Goal: Communication & Community: Connect with others

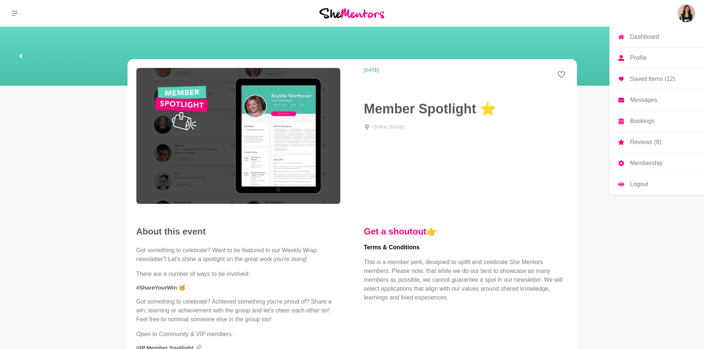
click at [648, 97] on p "Messages" at bounding box center [643, 100] width 27 height 6
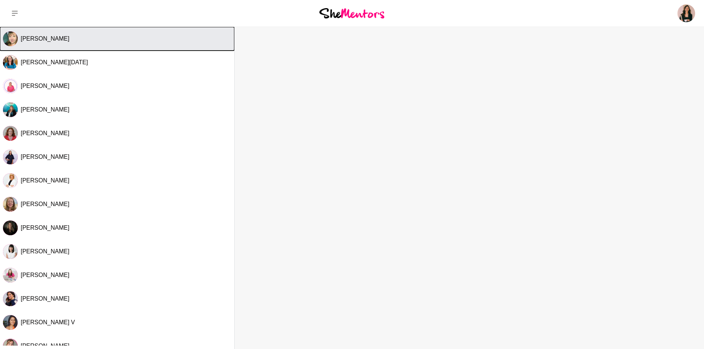
click at [123, 31] on button "[PERSON_NAME]" at bounding box center [117, 39] width 234 height 24
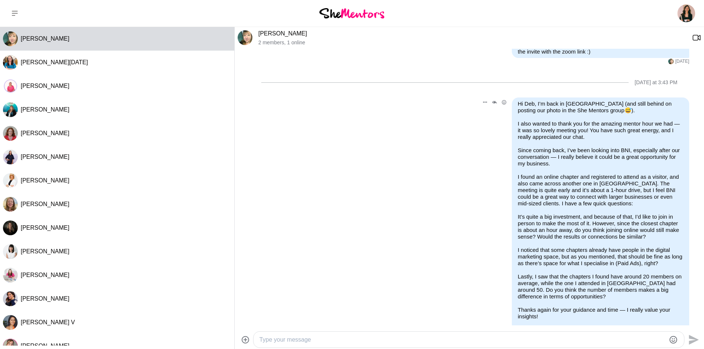
scroll to position [348, 0]
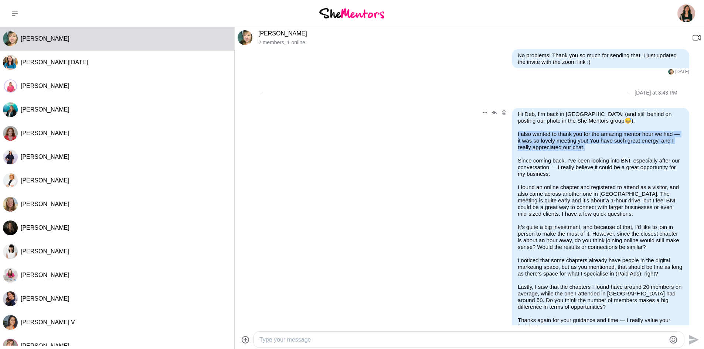
drag, startPoint x: 512, startPoint y: 136, endPoint x: 591, endPoint y: 150, distance: 80.2
click at [591, 150] on div "Hi Deb, I’m back in [GEOGRAPHIC_DATA] (and still behind on posting our photo in…" at bounding box center [600, 230] width 177 height 245
copy p "I also wanted to thank you for the amazing mentor hour we had — it was so lovel…"
click at [296, 36] on p "[PERSON_NAME]" at bounding box center [472, 33] width 428 height 7
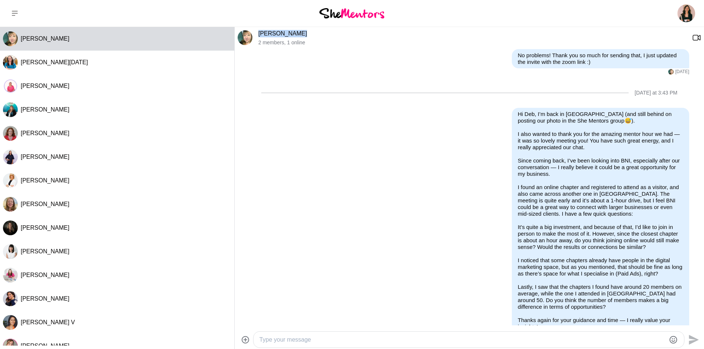
drag, startPoint x: 296, startPoint y: 36, endPoint x: 257, endPoint y: 33, distance: 38.9
click at [257, 33] on div "[PERSON_NAME] 2 members , 1 online" at bounding box center [469, 38] width 469 height 22
copy link "[PERSON_NAME]"
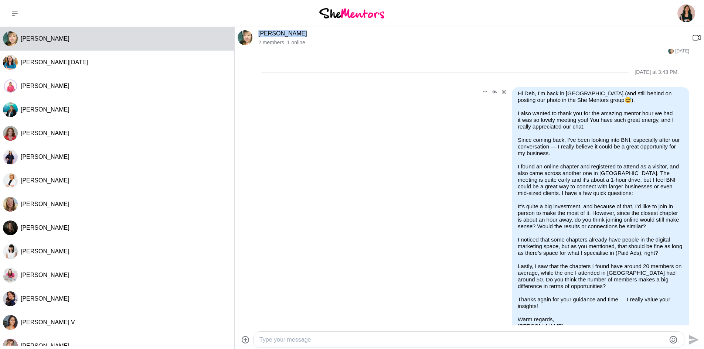
scroll to position [385, 0]
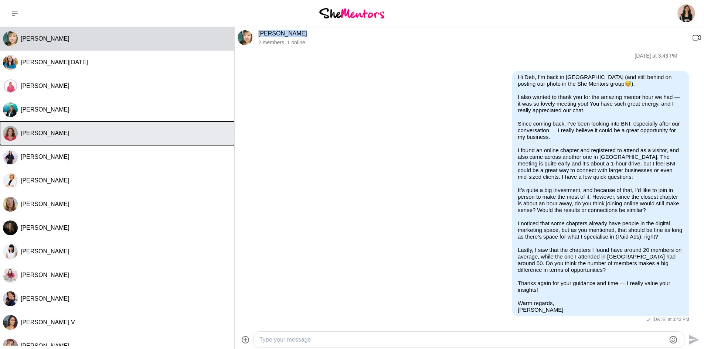
click at [28, 133] on span "[PERSON_NAME]" at bounding box center [45, 133] width 49 height 6
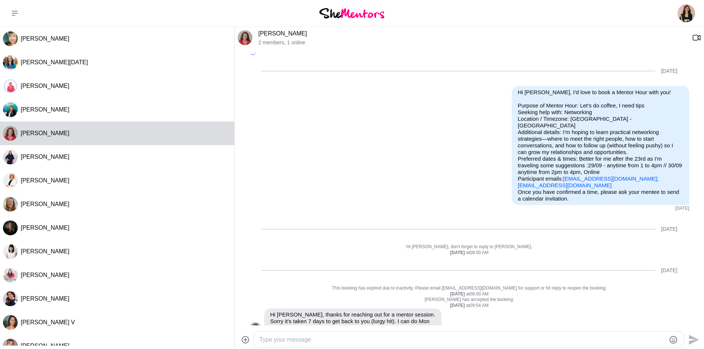
scroll to position [222, 0]
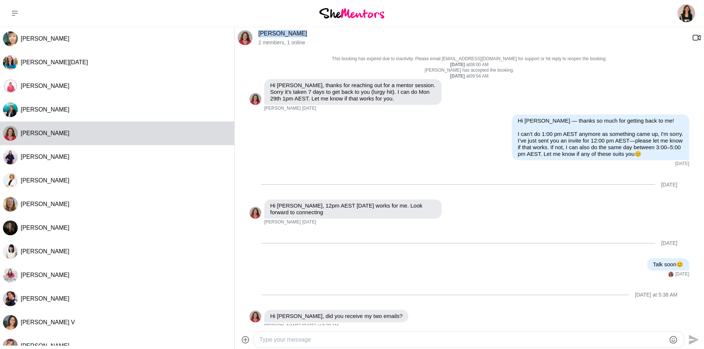
drag, startPoint x: 315, startPoint y: 35, endPoint x: 259, endPoint y: 32, distance: 56.3
click at [259, 32] on p "[PERSON_NAME]" at bounding box center [472, 33] width 428 height 7
copy link "[PERSON_NAME]"
